Goal: Complete application form

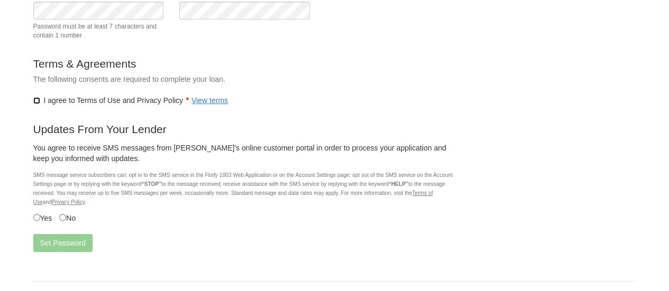
scroll to position [148, 0]
click at [63, 242] on button "Set Password" at bounding box center [62, 242] width 59 height 18
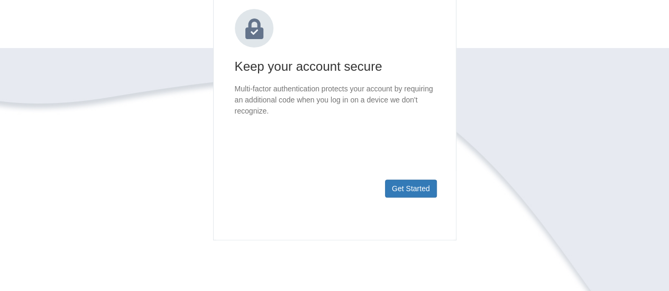
scroll to position [149, 0]
click at [411, 186] on button "Get Started" at bounding box center [411, 188] width 52 height 18
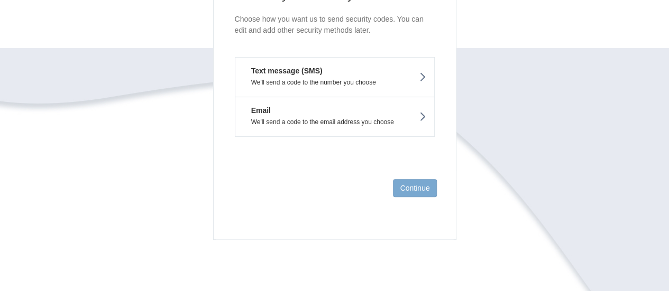
click at [418, 74] on button "Text message (SMS) We'll send a code to the number you choose" at bounding box center [335, 77] width 200 height 40
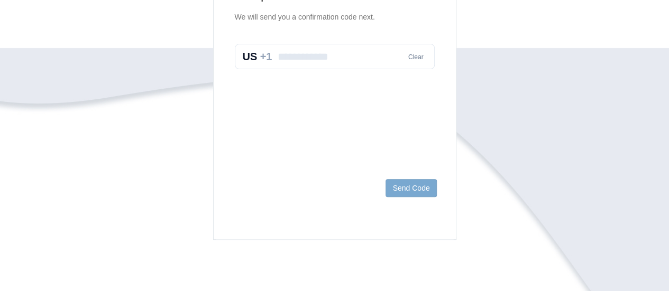
click at [294, 61] on input "text" at bounding box center [335, 56] width 200 height 25
type input "**********"
click at [405, 190] on button "Send Code" at bounding box center [411, 188] width 51 height 18
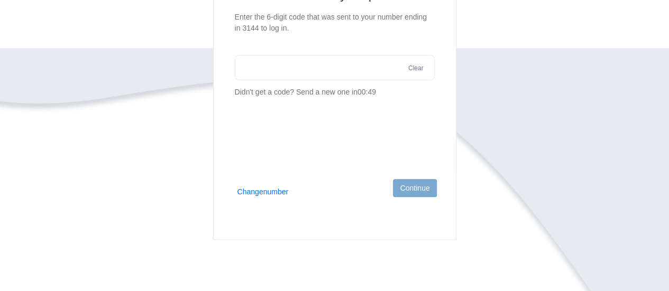
click at [243, 68] on input "text" at bounding box center [335, 67] width 200 height 25
type input "******"
click at [404, 187] on button "Continue" at bounding box center [414, 188] width 43 height 18
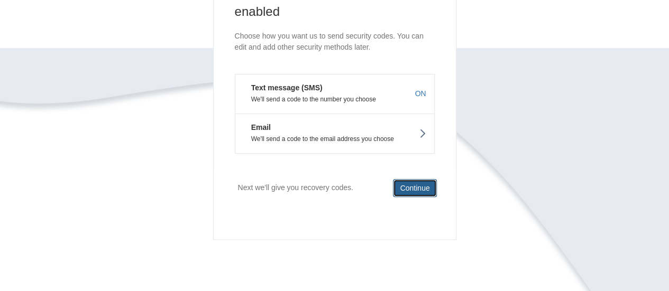
click at [403, 188] on button "Continue" at bounding box center [414, 188] width 43 height 18
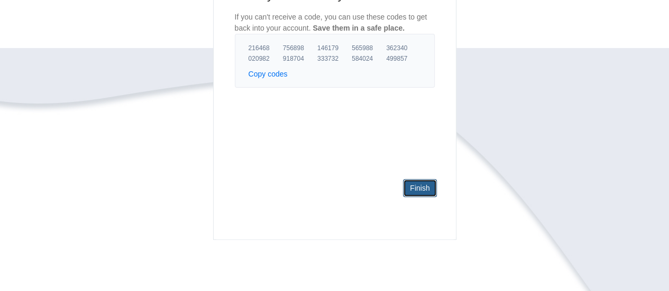
click at [413, 189] on link "Finish" at bounding box center [419, 188] width 33 height 18
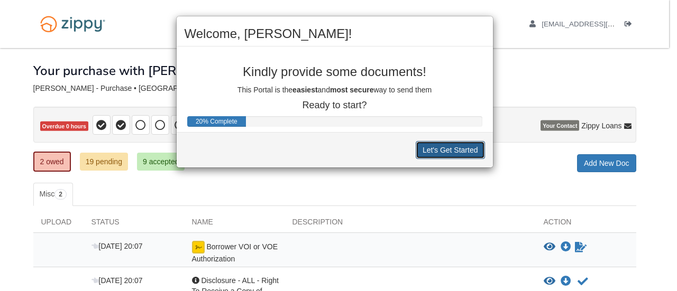
click at [438, 153] on button "Let's Get Started" at bounding box center [450, 150] width 69 height 18
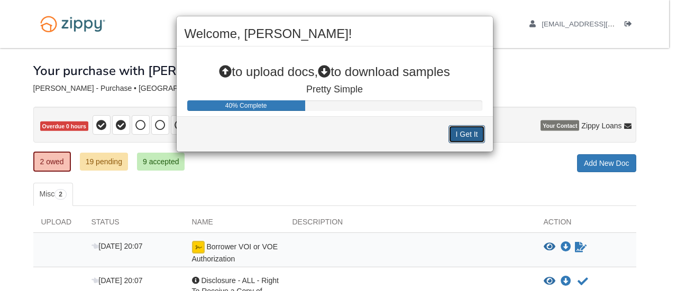
click at [460, 136] on button "I Get It" at bounding box center [467, 134] width 36 height 18
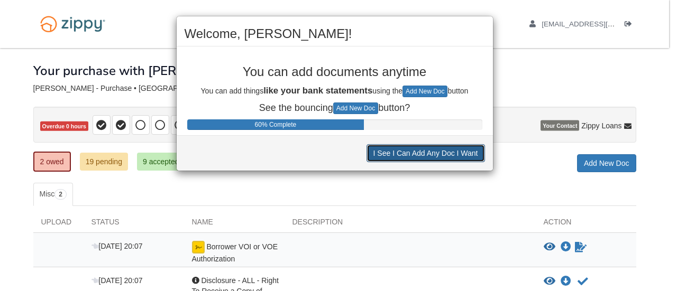
click at [455, 154] on button "I See I Can Add Any Doc I Want" at bounding box center [426, 153] width 118 height 18
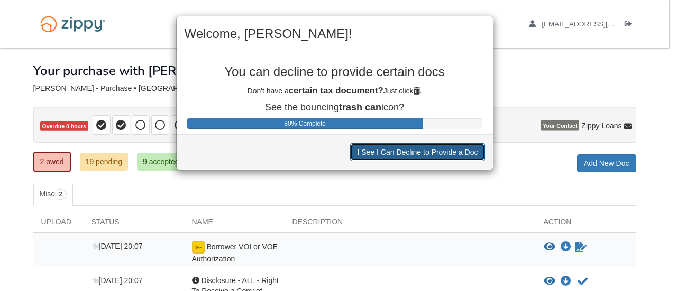
click at [455, 154] on button "I See I Can Decline to Provide a Doc" at bounding box center [417, 152] width 134 height 18
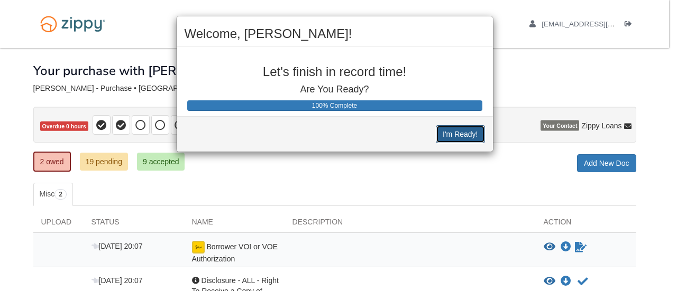
click at [459, 129] on button "I'm Ready!" at bounding box center [460, 134] width 49 height 18
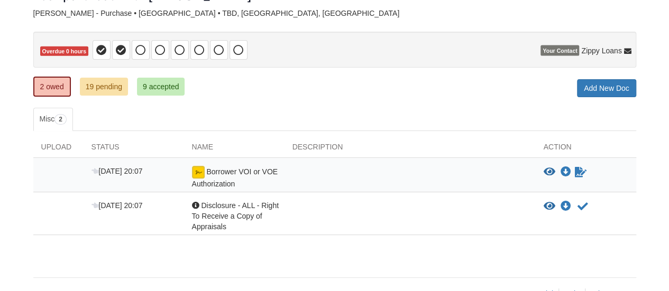
scroll to position [83, 0]
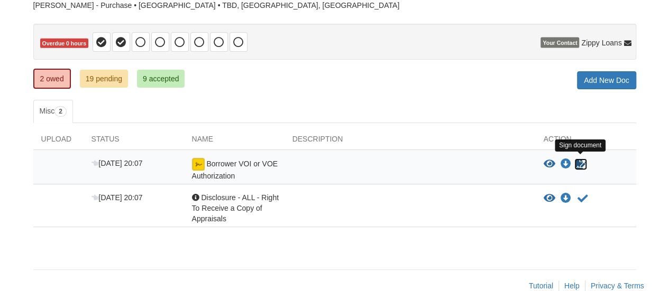
click at [578, 162] on icon "Sign Form" at bounding box center [581, 164] width 12 height 11
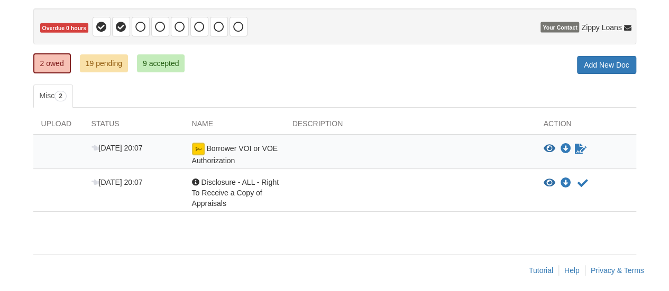
scroll to position [101, 0]
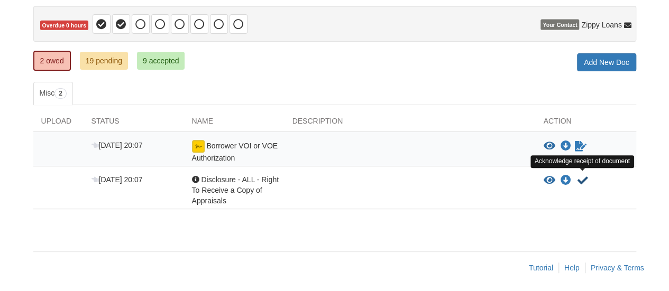
click at [581, 179] on icon "Acknowledge receipt of document" at bounding box center [583, 181] width 11 height 11
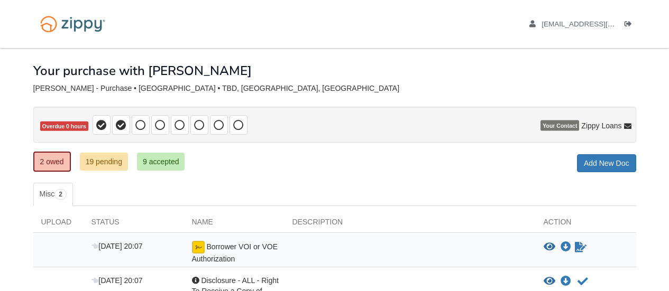
scroll to position [101, 0]
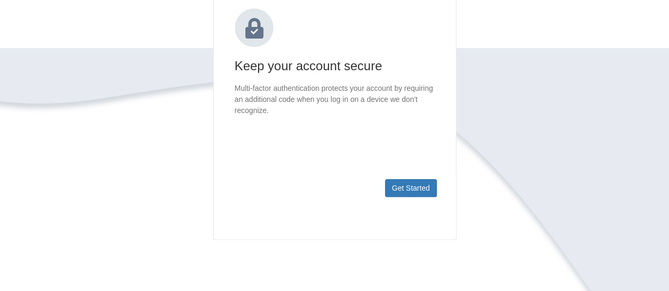
scroll to position [149, 0]
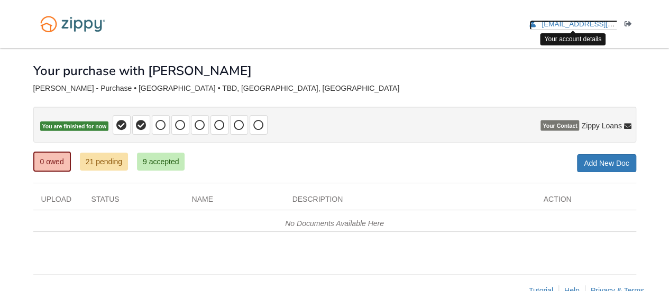
click at [568, 24] on span "[EMAIL_ADDRESS][DOMAIN_NAME]" at bounding box center [602, 24] width 121 height 8
